Goal: Transaction & Acquisition: Purchase product/service

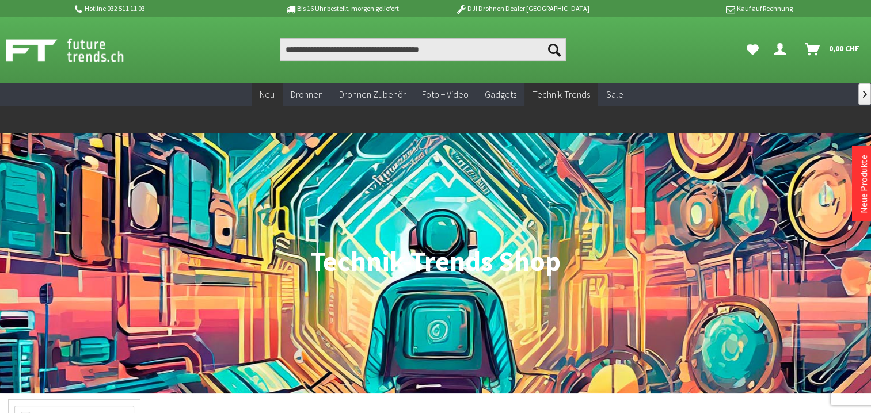
click at [269, 94] on span "Neu" at bounding box center [267, 95] width 15 height 12
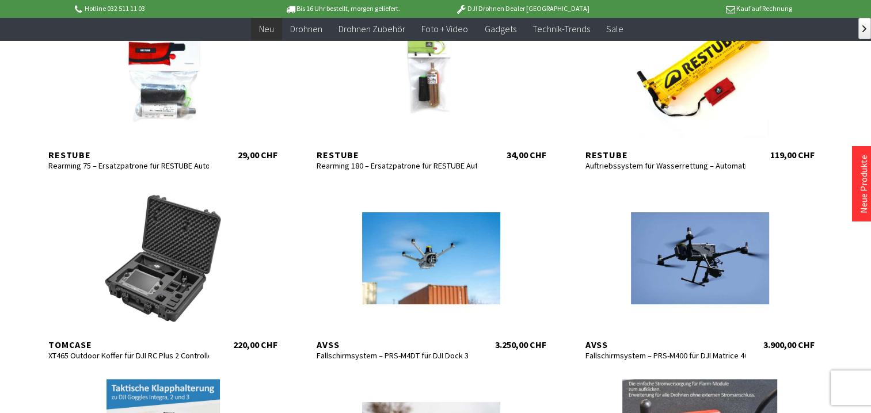
scroll to position [345, 0]
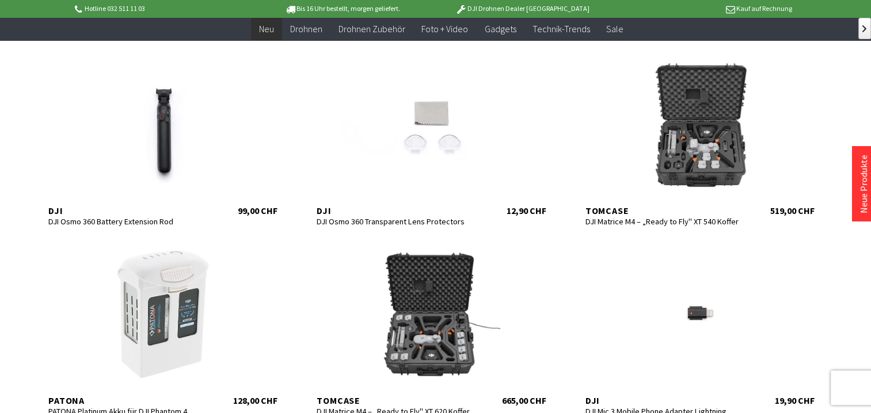
scroll to position [1323, 0]
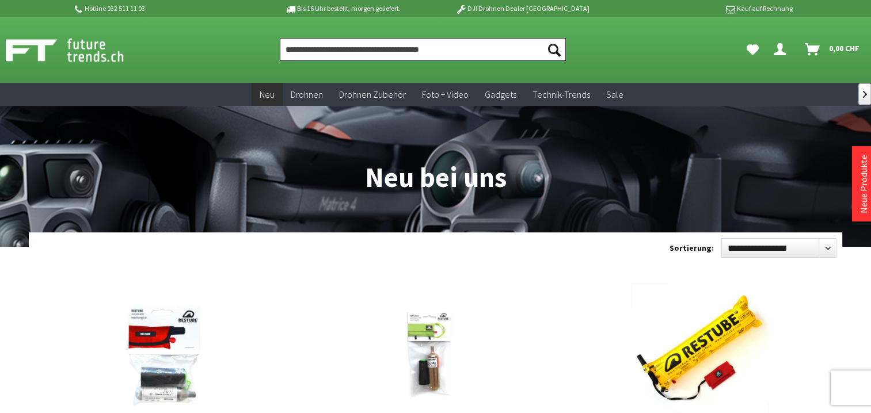
click at [325, 51] on input "Produkt, Marke, Kategorie, EAN, Artikelnummer…" at bounding box center [423, 49] width 287 height 23
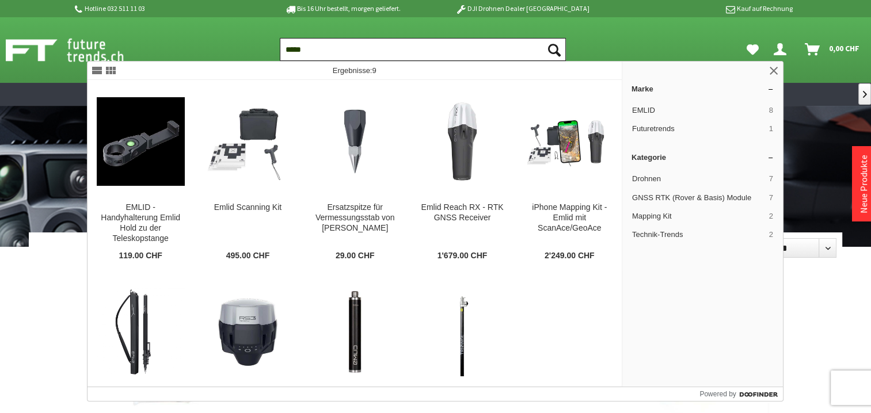
type input "*****"
click at [541, 38] on button "Suchen" at bounding box center [553, 49] width 24 height 23
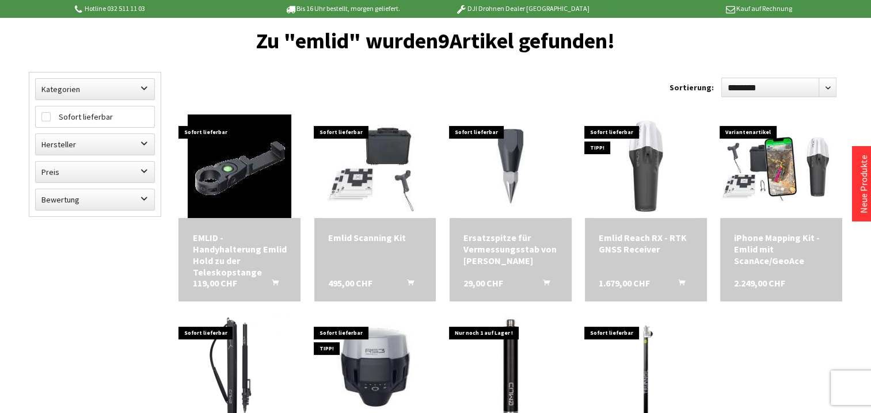
scroll to position [25, 0]
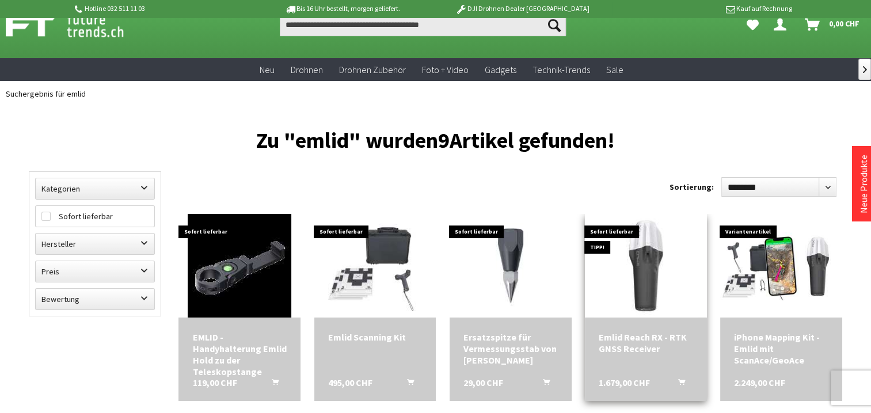
click at [646, 274] on img at bounding box center [646, 266] width 104 height 104
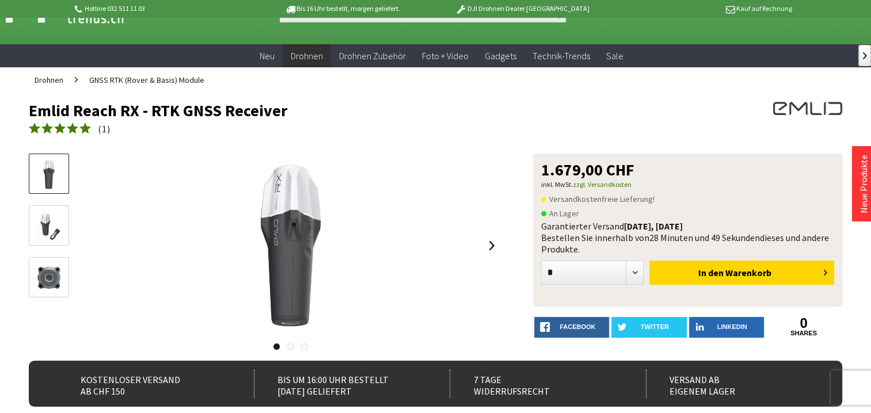
scroll to position [58, 0]
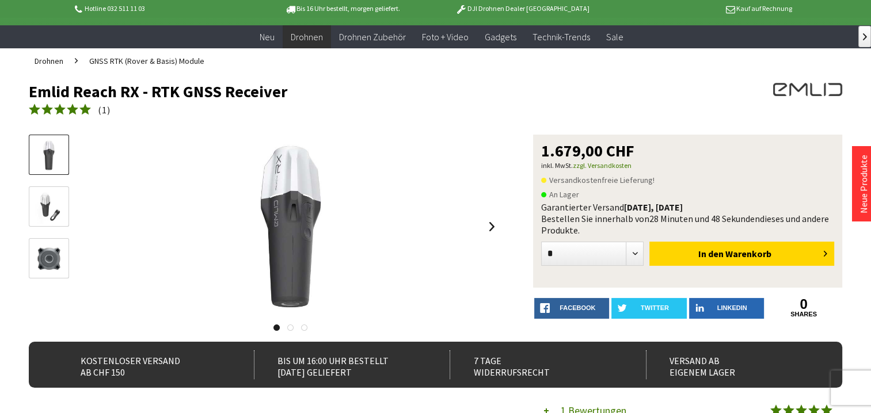
click at [52, 212] on img at bounding box center [48, 206] width 33 height 33
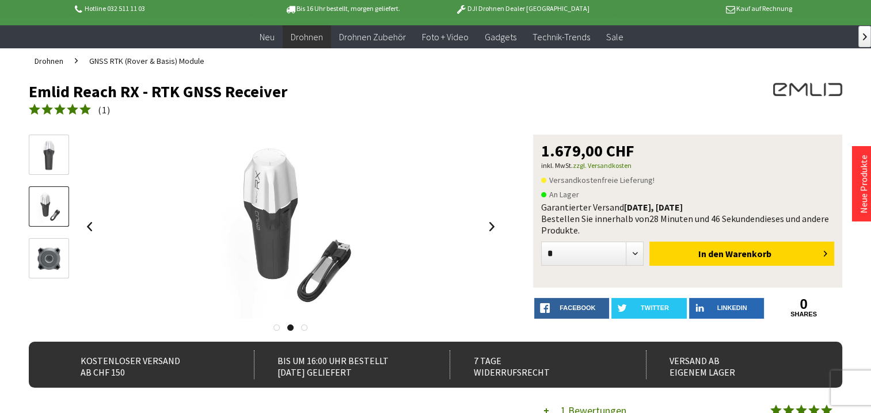
click at [52, 265] on img at bounding box center [48, 258] width 33 height 33
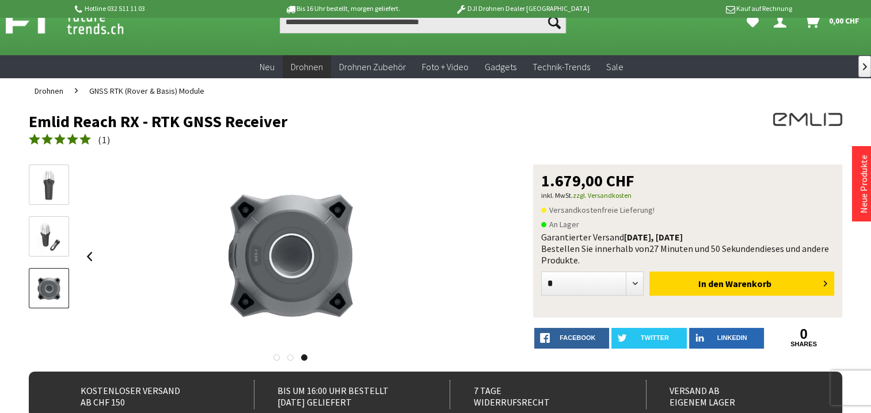
scroll to position [0, 0]
